Goal: Manage account settings

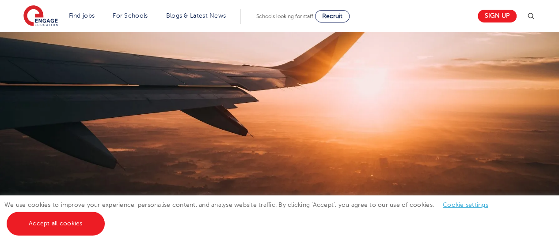
click at [454, 206] on link "Cookie settings" at bounding box center [465, 205] width 45 height 7
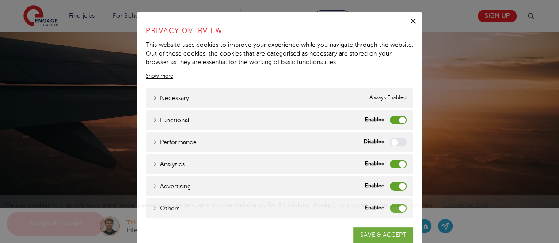
click at [398, 164] on label "Analytics" at bounding box center [398, 164] width 17 height 9
click at [0, 0] on input "Analytics" at bounding box center [0, 0] width 0 height 0
click at [399, 184] on label "Advertising" at bounding box center [398, 186] width 17 height 9
click at [0, 0] on input "Advertising" at bounding box center [0, 0] width 0 height 0
click at [397, 214] on div "We use cookies to improve your experience, personalise content, and analyse web…" at bounding box center [279, 220] width 559 height 48
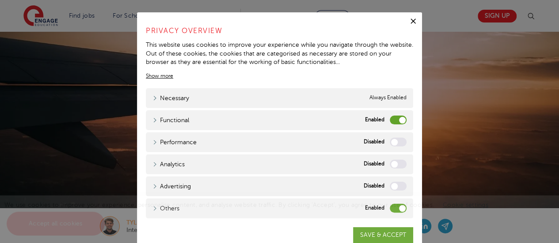
click at [399, 210] on div "We use cookies to improve your experience, personalise content, and analyse web…" at bounding box center [279, 220] width 559 height 48
click at [393, 210] on div "We use cookies to improve your experience, personalise content, and analyse web…" at bounding box center [279, 220] width 559 height 48
click at [398, 209] on div "We use cookies to improve your experience, personalise content, and analyse web…" at bounding box center [279, 220] width 559 height 48
click at [398, 116] on label "Functional" at bounding box center [398, 120] width 17 height 9
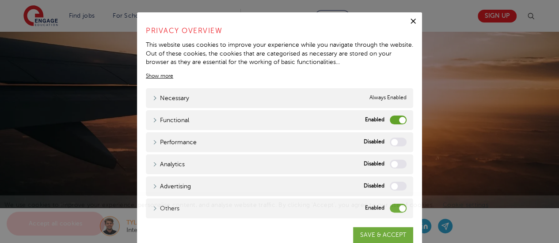
click at [0, 0] on input "Functional" at bounding box center [0, 0] width 0 height 0
click at [398, 209] on div "We use cookies to improve your experience, personalise content, and analyse web…" at bounding box center [279, 220] width 559 height 48
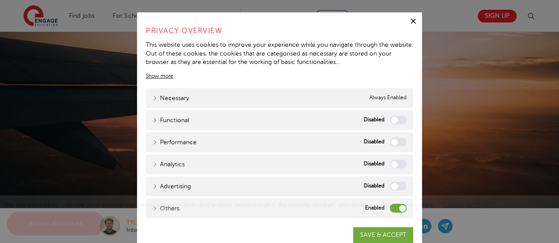
click at [410, 23] on icon "button" at bounding box center [413, 21] width 9 height 9
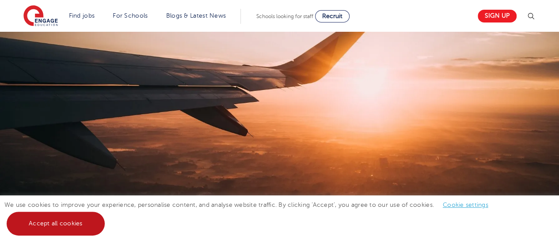
click at [61, 224] on link "Accept all cookies" at bounding box center [56, 224] width 98 height 24
